Goal: Use online tool/utility: Utilize a website feature to perform a specific function

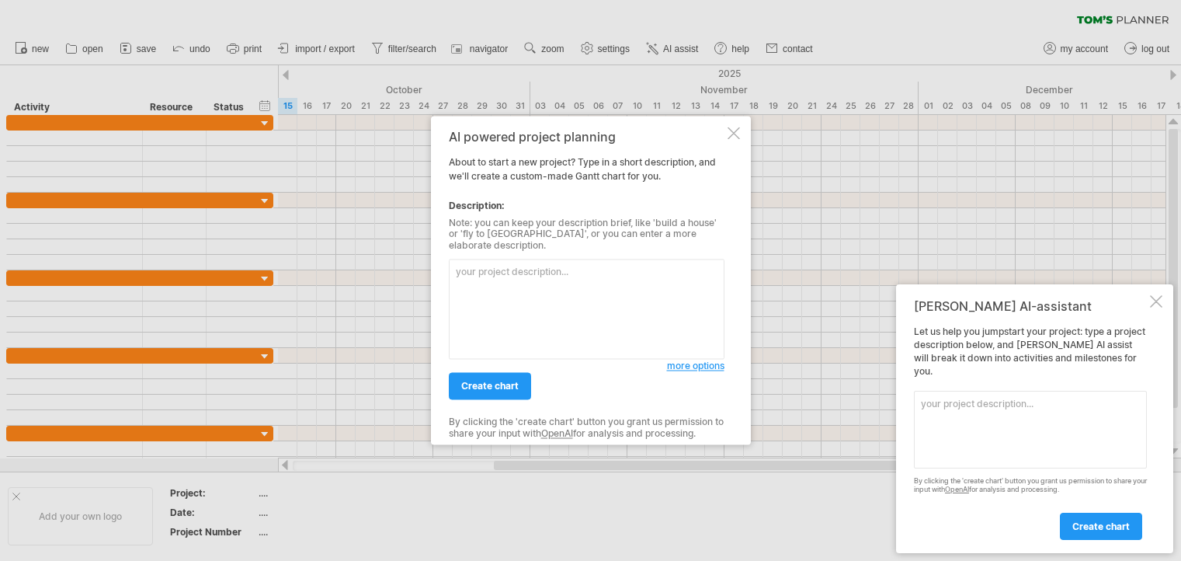
click at [450, 268] on textarea at bounding box center [587, 309] width 276 height 100
click at [485, 278] on textarea at bounding box center [587, 309] width 276 height 100
paste textarea "金馬財富 衝等獎勵"
click at [488, 384] on span "create chart" at bounding box center [489, 387] width 57 height 12
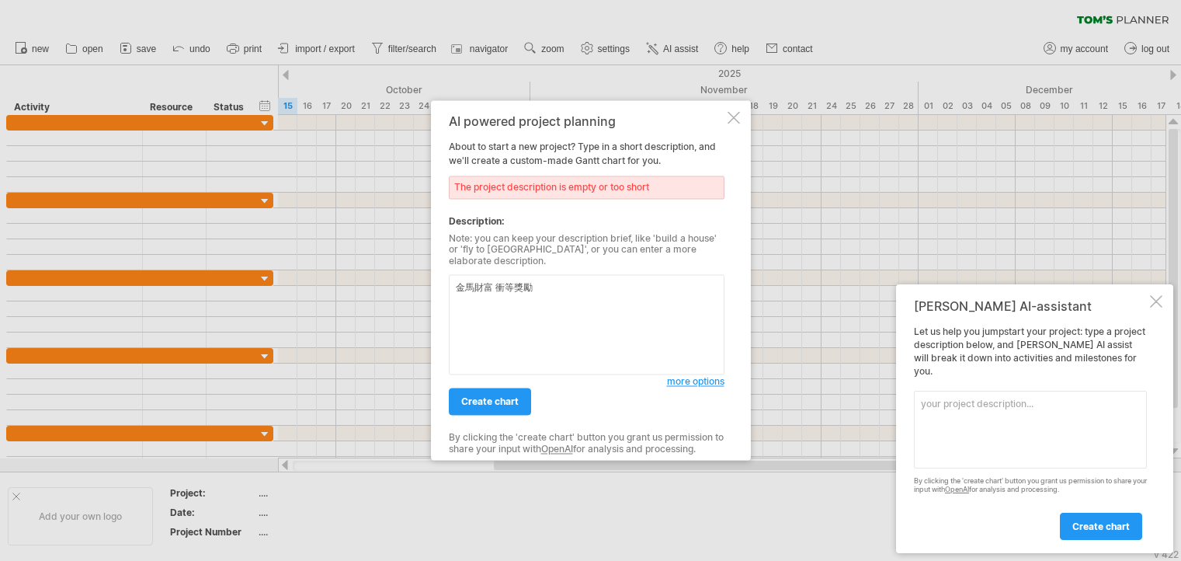
click at [499, 284] on textarea "金馬財富 衝等獎勵" at bounding box center [587, 325] width 276 height 100
click at [447, 307] on div "AI powered project planning About to start a new project? Type in a short descr…" at bounding box center [591, 280] width 320 height 360
click at [495, 287] on textarea "金馬財富 衝等獎勵" at bounding box center [587, 325] width 276 height 100
click at [539, 283] on textarea "金馬財富衝等獎勵" at bounding box center [587, 325] width 276 height 100
paste textarea "活動《升等充財富，衝等享紅卡！金馬財富卡帶你贏富貴！》"
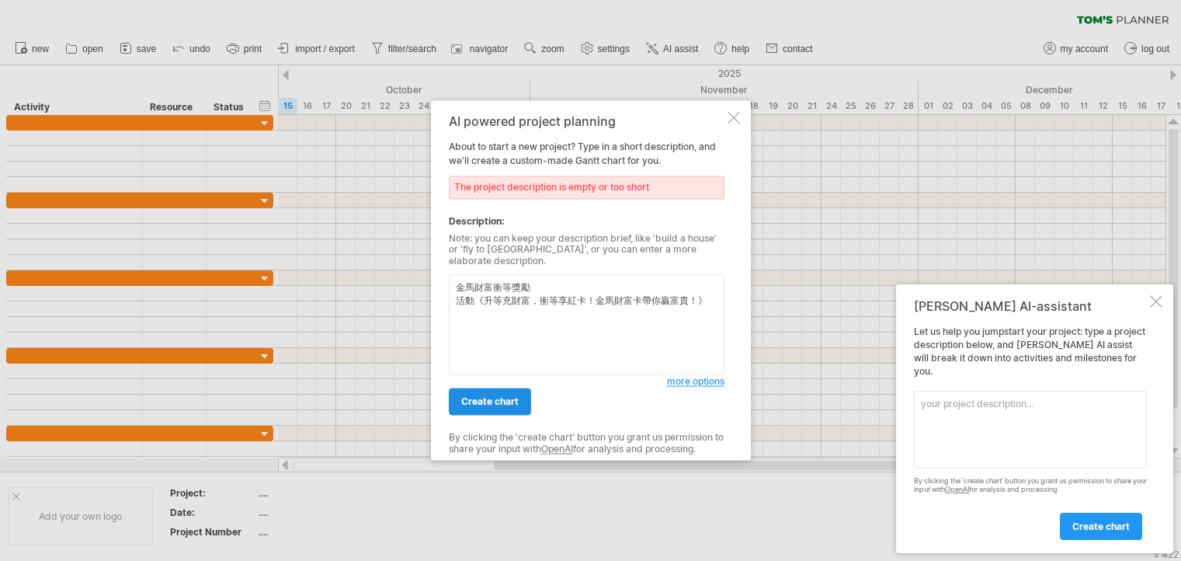
type textarea "金馬財富衝等獎勵 活動《升等充財富，衝等享紅卡！金馬財富卡帶你贏富貴！》"
click at [501, 405] on link "create chart" at bounding box center [490, 401] width 82 height 27
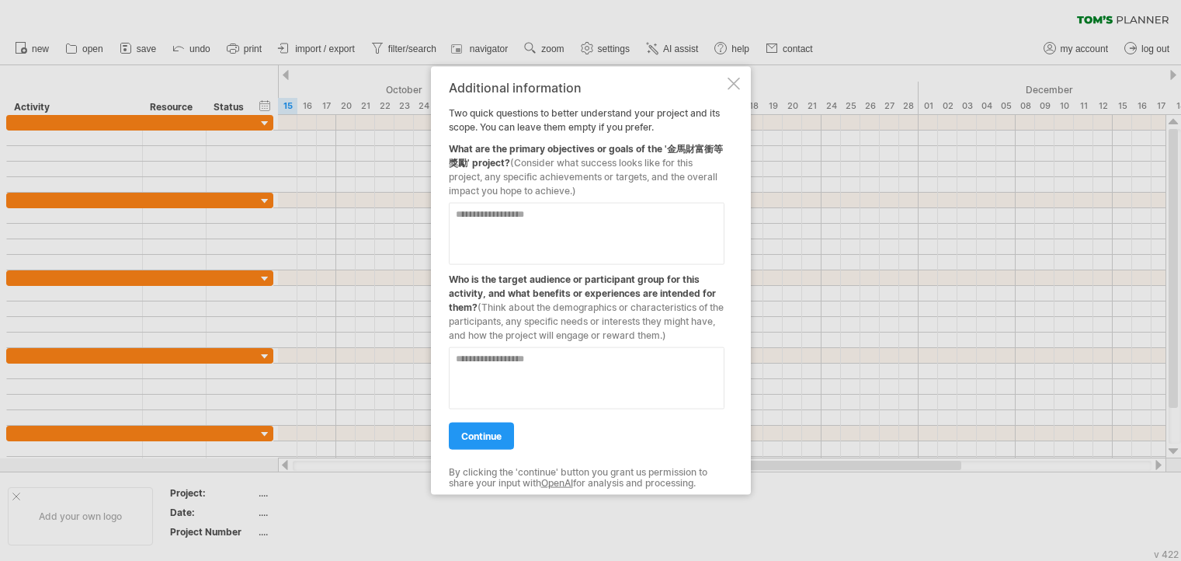
click at [739, 83] on div at bounding box center [734, 84] width 12 height 12
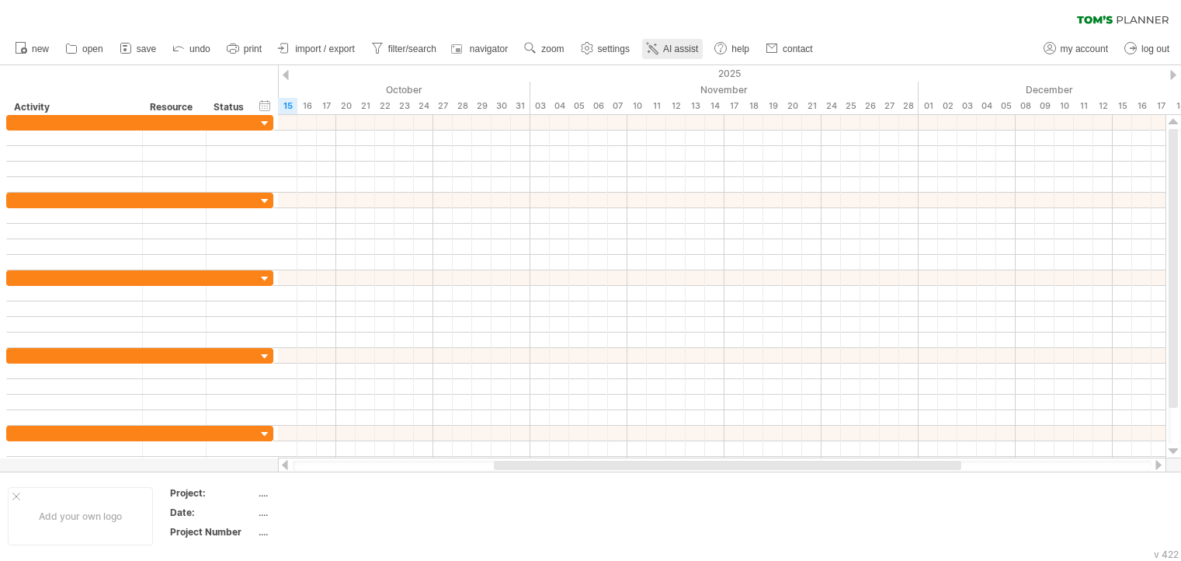
click at [679, 53] on span "AI assist" at bounding box center [680, 48] width 35 height 11
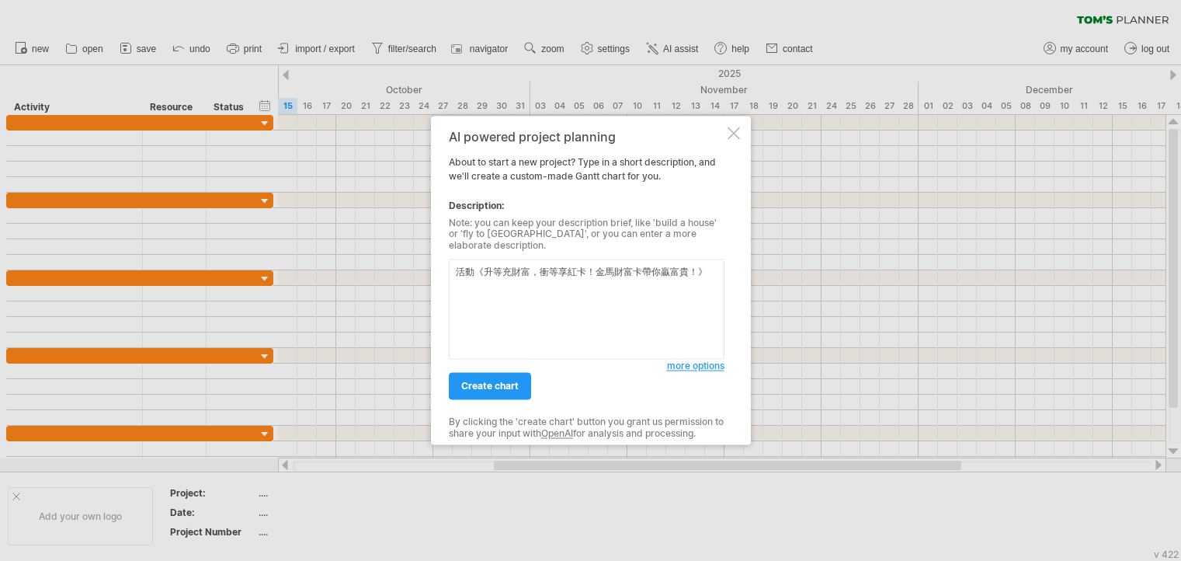
drag, startPoint x: 594, startPoint y: 266, endPoint x: 634, endPoint y: 265, distance: 39.6
click at [634, 265] on textarea "活動《升等充財富，衝等享紅卡！金馬財富卡帶你贏富貴！》" at bounding box center [587, 309] width 276 height 100
click at [461, 268] on textarea "活動《升等充財富，衝等享紅卡！金馬財富卡帶你贏富貴！》" at bounding box center [587, 309] width 276 height 100
click at [455, 267] on textarea "活動《升等充財富，衝等享紅卡！金馬財富卡帶你贏富貴！》" at bounding box center [587, 309] width 276 height 100
click at [471, 265] on textarea "活動《升等充財富，衝等享紅卡！金馬財富卡帶你贏富貴！》" at bounding box center [587, 309] width 276 height 100
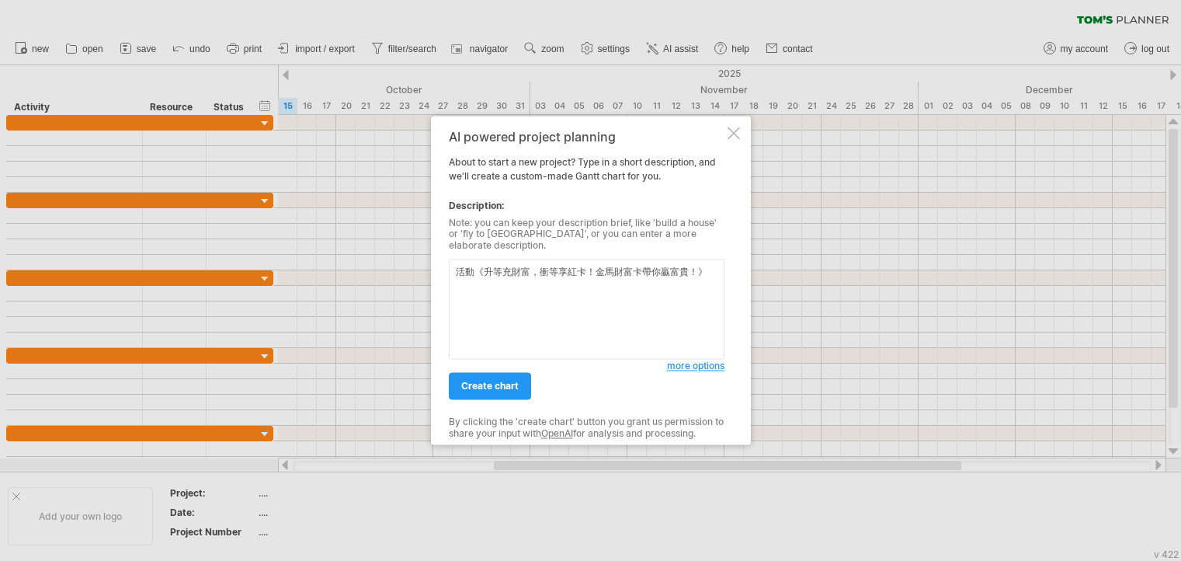
paste textarea "金馬財富"
type textarea "金馬財富 衝等獎勵 活動《升等充財富，衝等享紅卡！金馬財富卡帶你贏富貴！》"
click at [676, 362] on span "more options" at bounding box center [695, 366] width 57 height 12
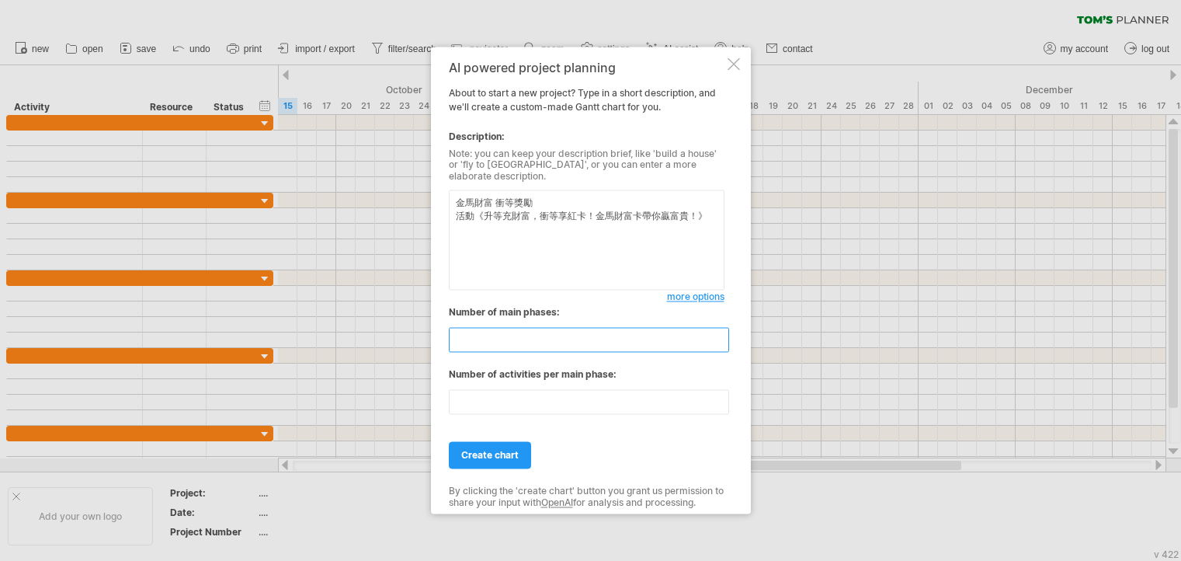
drag, startPoint x: 492, startPoint y: 334, endPoint x: 416, endPoint y: 321, distance: 76.3
click at [416, 321] on div "Trying to reach [DOMAIN_NAME] Connected again... 0% clear filter new" at bounding box center [590, 280] width 1181 height 561
type input "*"
drag, startPoint x: 492, startPoint y: 410, endPoint x: 370, endPoint y: 384, distance: 124.0
click at [370, 384] on div "Trying to reach [DOMAIN_NAME] Connected again... 0% clear filter new" at bounding box center [590, 280] width 1181 height 561
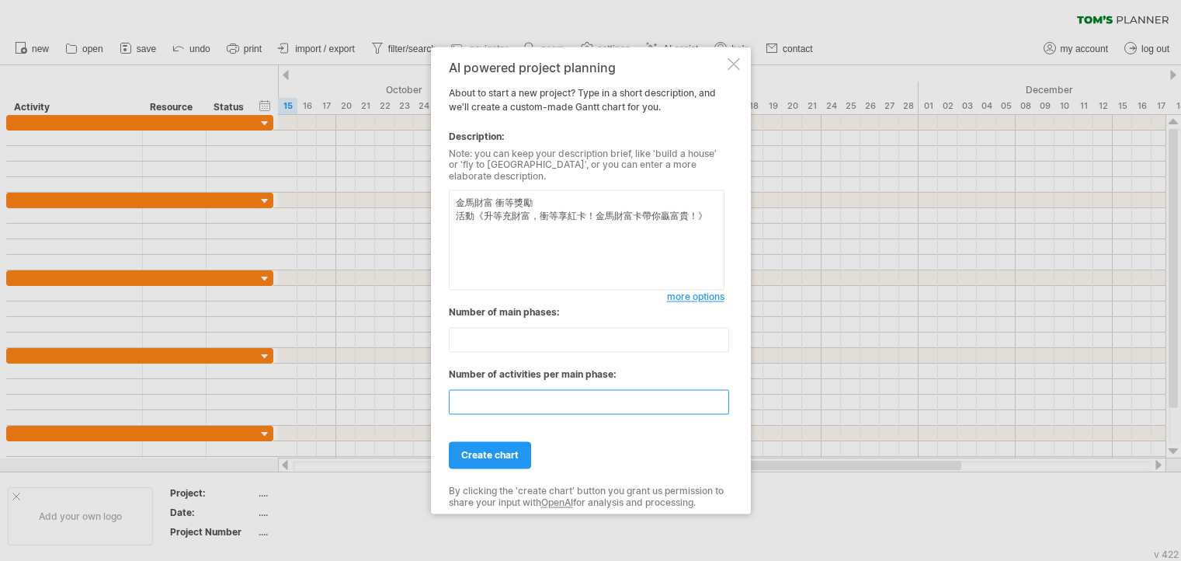
type input "*"
click at [495, 450] on span "create chart" at bounding box center [489, 456] width 57 height 12
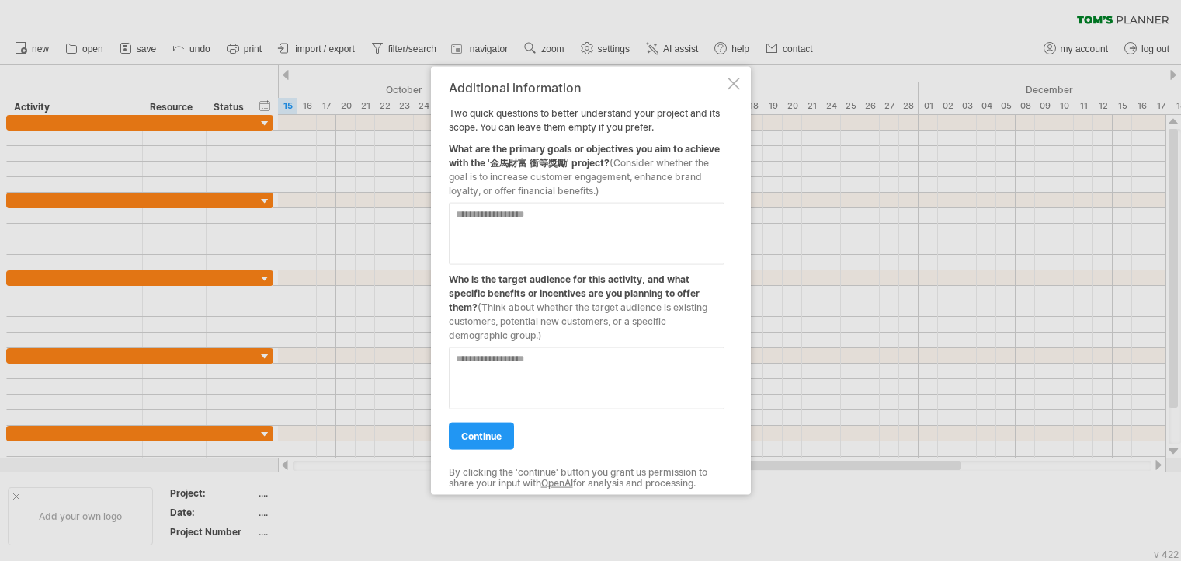
drag, startPoint x: 613, startPoint y: 192, endPoint x: 447, endPoint y: 152, distance: 170.1
click at [447, 152] on div "Additional information Two quick questions to better understand your project an…" at bounding box center [591, 281] width 320 height 428
drag, startPoint x: 450, startPoint y: 148, endPoint x: 531, endPoint y: 157, distance: 81.2
click at [531, 157] on div "What are the primary goals or objectives you aim to achieve with the '金馬財富 衝等獎勵…" at bounding box center [587, 166] width 276 height 64
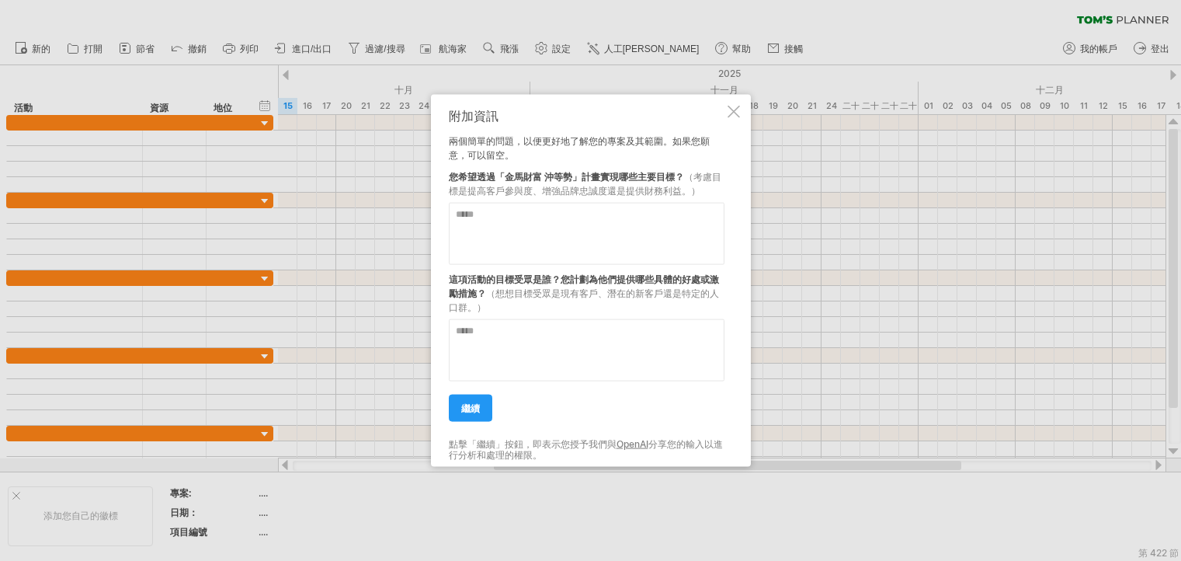
click at [606, 237] on textarea at bounding box center [587, 234] width 276 height 62
click at [475, 412] on font "繼續" at bounding box center [470, 408] width 19 height 12
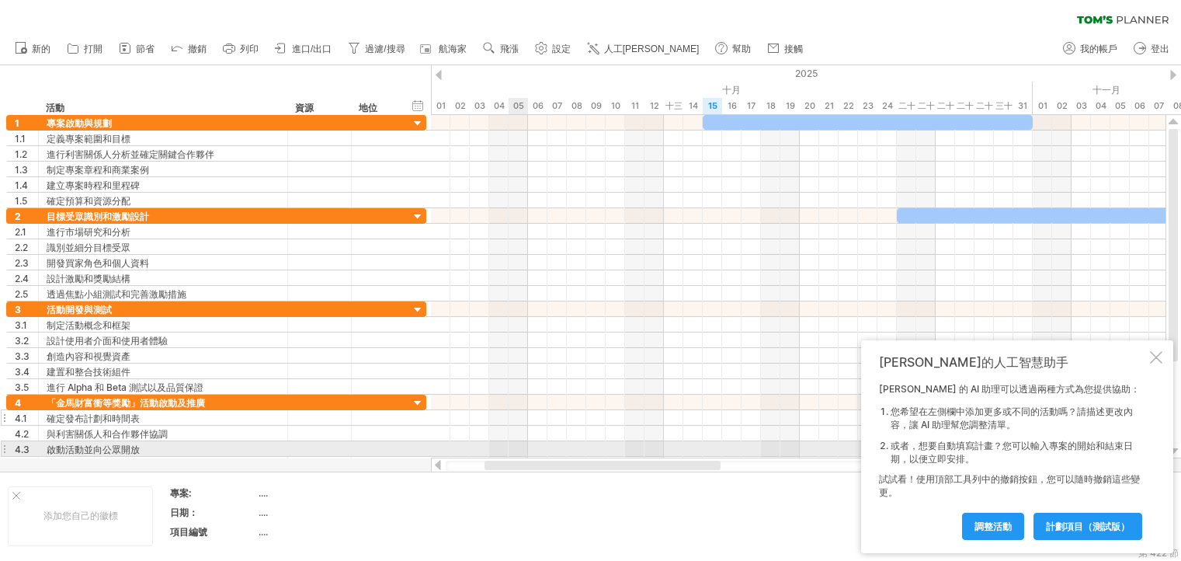
drag, startPoint x: 595, startPoint y: 464, endPoint x: 422, endPoint y: 424, distance: 177.1
click at [441, 433] on div "嘗試造訪 [DOMAIN_NAME] 再次連接... 0% 清除過濾器 新的" at bounding box center [590, 280] width 1181 height 561
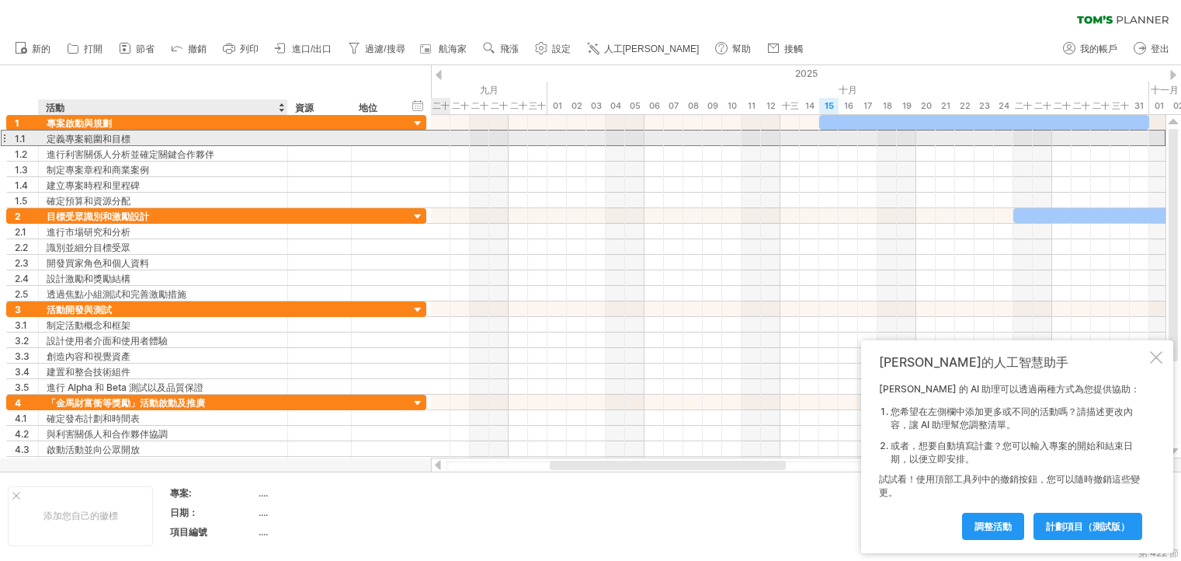
click at [76, 134] on font "定義專案範圍和目標" at bounding box center [89, 139] width 84 height 12
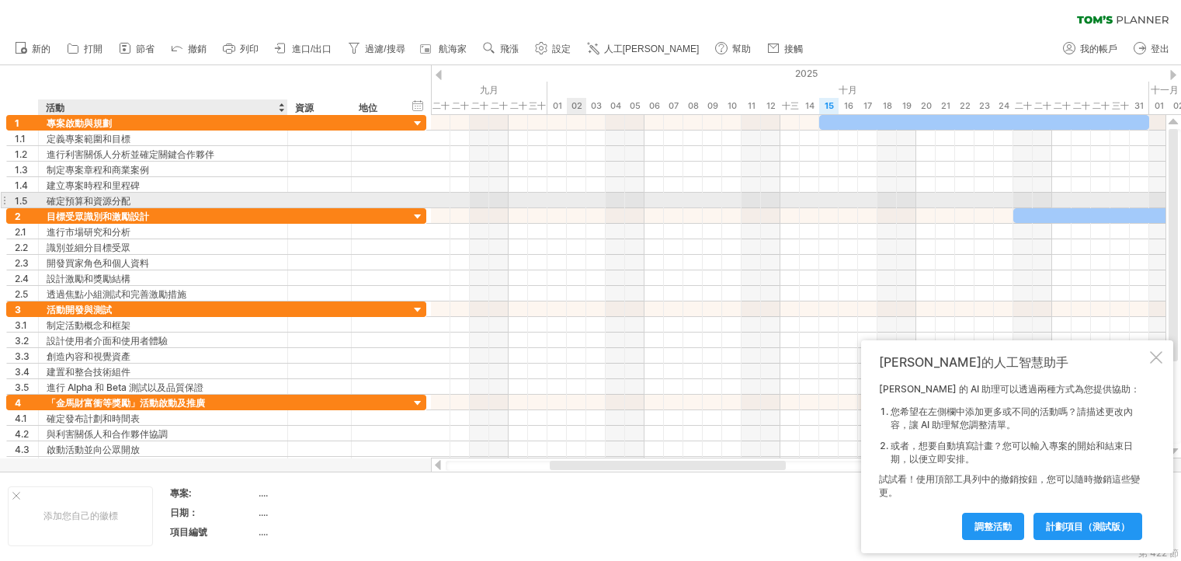
click at [572, 197] on div at bounding box center [798, 201] width 735 height 16
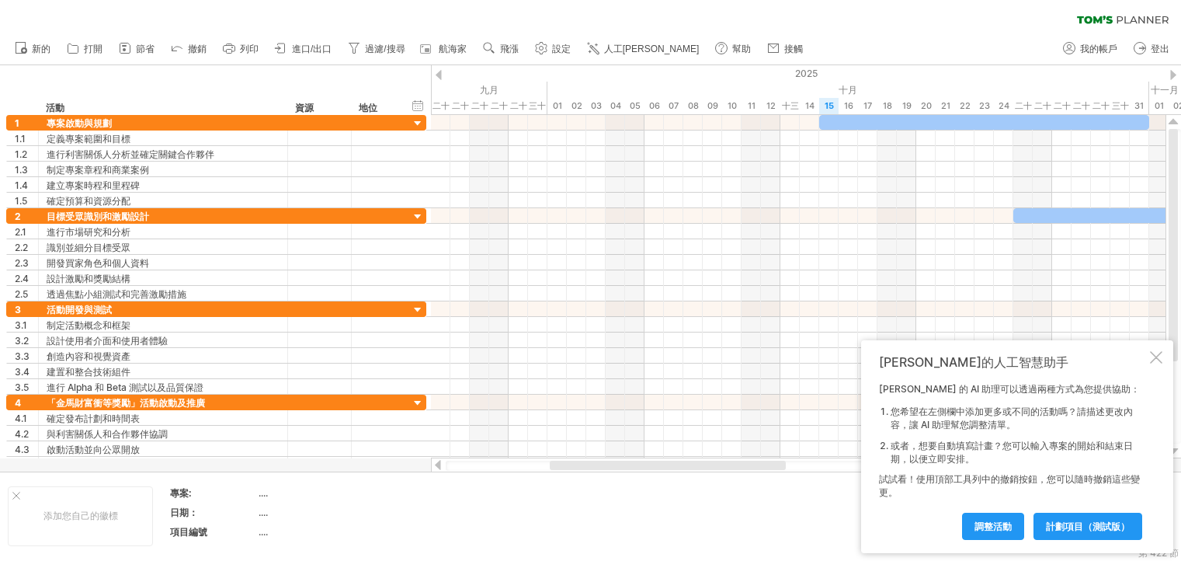
drag, startPoint x: 587, startPoint y: 470, endPoint x: 680, endPoint y: 471, distance: 93.2
click at [680, 471] on div "嘗試造訪 [DOMAIN_NAME] 再次連接... 0% 清除過濾器 新的" at bounding box center [590, 280] width 1181 height 561
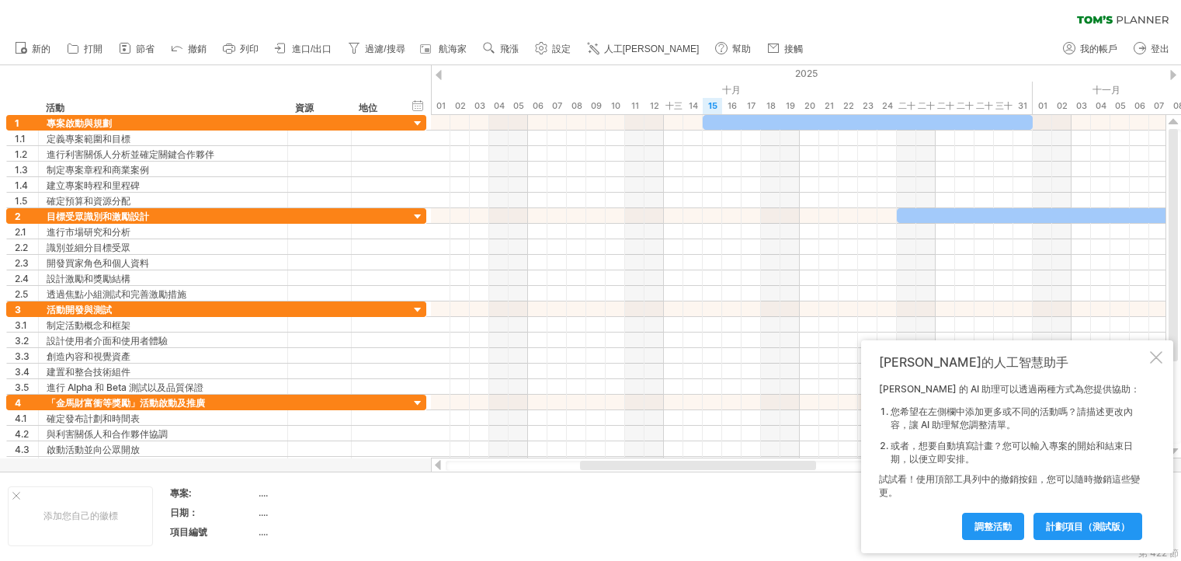
drag, startPoint x: 705, startPoint y: 466, endPoint x: 778, endPoint y: 478, distance: 74.0
click at [778, 478] on div "嘗試造訪 [DOMAIN_NAME] 再次連接... 0% 清除過濾器 新的" at bounding box center [590, 280] width 1181 height 561
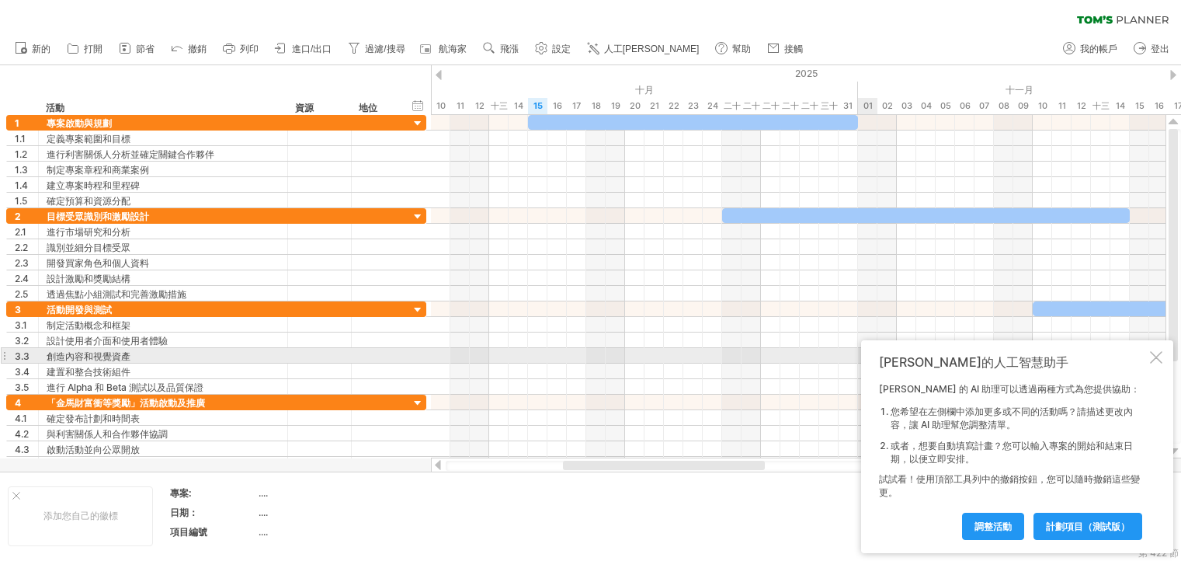
click at [1161, 356] on div at bounding box center [1156, 357] width 12 height 12
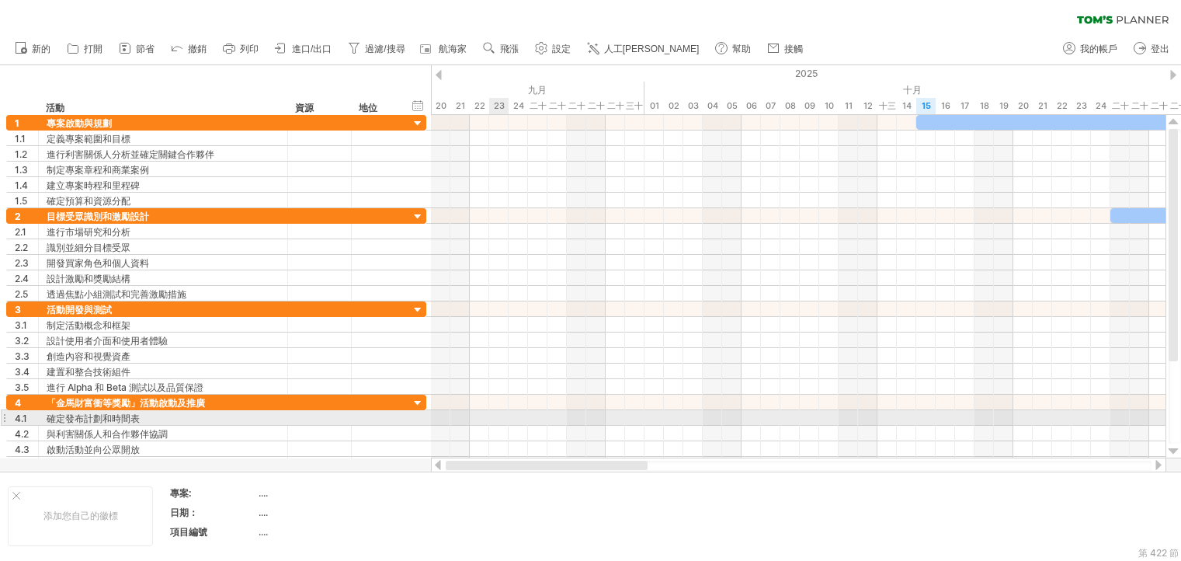
drag, startPoint x: 738, startPoint y: 465, endPoint x: 500, endPoint y: 415, distance: 243.7
click at [500, 415] on div "嘗試造訪 [DOMAIN_NAME] 再次連接... 0% 清除過濾器 新的" at bounding box center [590, 280] width 1181 height 561
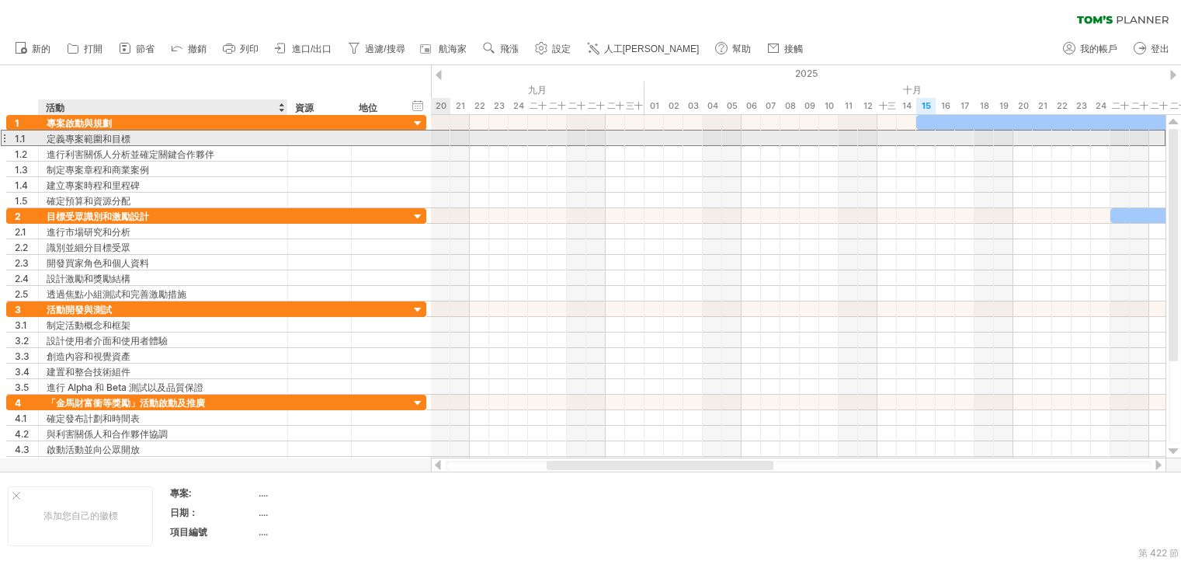
click at [127, 144] on font "定義專案範圍和目標" at bounding box center [89, 139] width 84 height 12
click at [130, 137] on div "定義專案範圍和目標" at bounding box center [163, 137] width 233 height 15
click at [130, 137] on input "**********" at bounding box center [163, 137] width 233 height 15
click at [113, 137] on input "**********" at bounding box center [163, 137] width 233 height 15
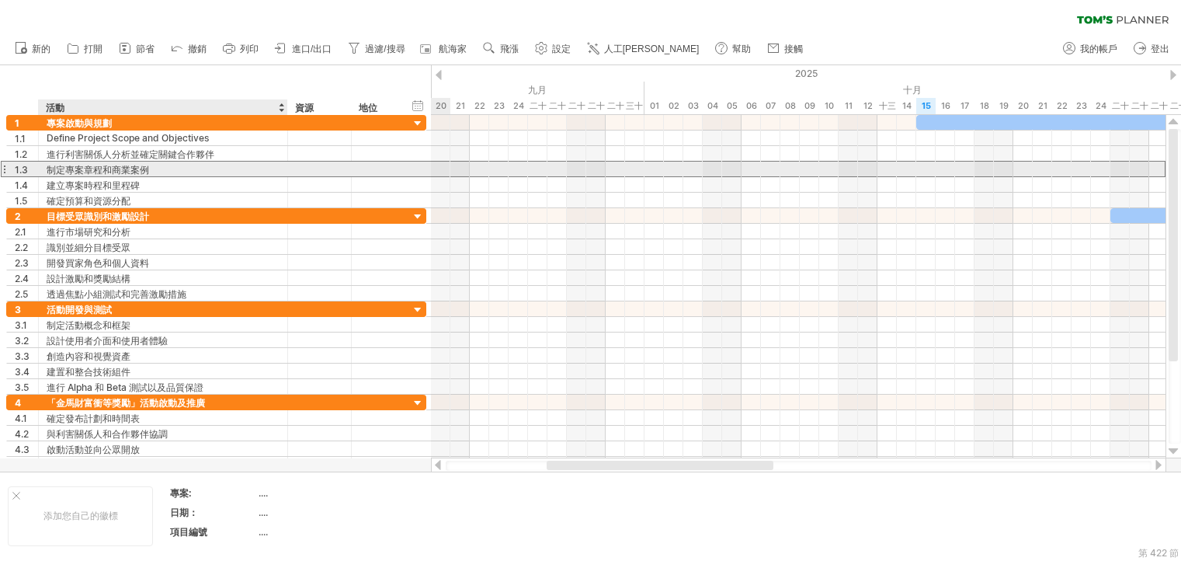
click at [109, 175] on font "制定專案章程和商業案例" at bounding box center [98, 170] width 103 height 12
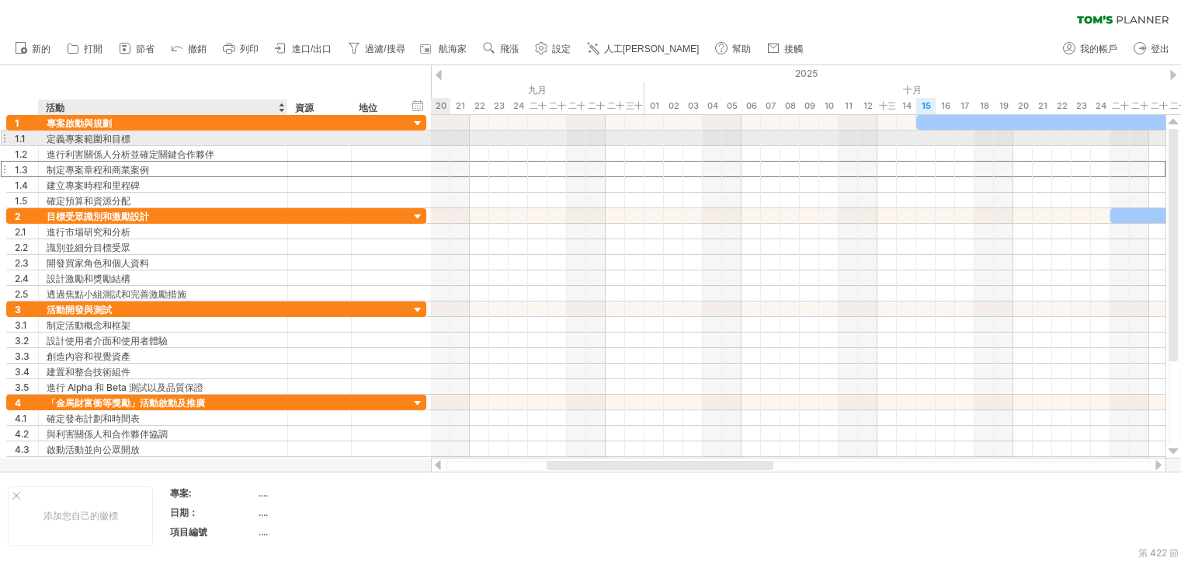
click at [87, 134] on font "定義專案範圍和目標" at bounding box center [89, 139] width 84 height 12
